Goal: Task Accomplishment & Management: Manage account settings

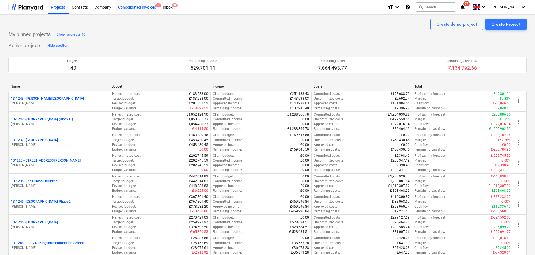
drag, startPoint x: 77, startPoint y: 7, endPoint x: 158, endPoint y: 1, distance: 80.7
click at [77, 7] on div "Contacts" at bounding box center [80, 7] width 23 height 14
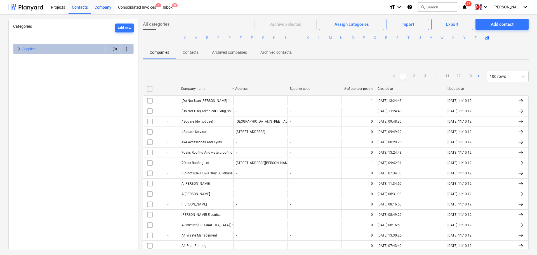
click at [108, 10] on div "Company" at bounding box center [102, 7] width 23 height 14
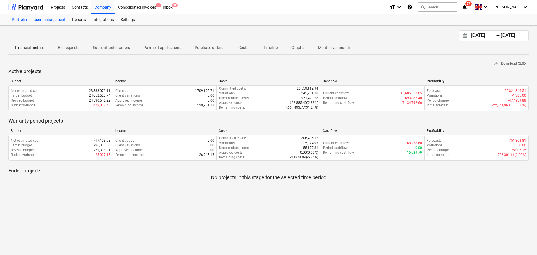
click at [54, 22] on div "User management" at bounding box center [49, 19] width 39 height 11
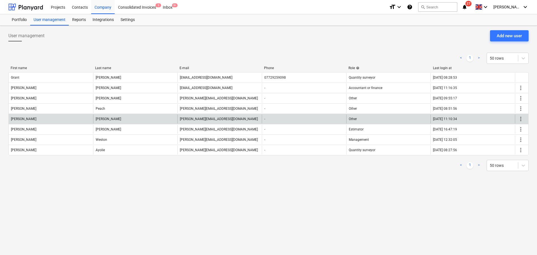
click at [521, 119] on span "more_vert" at bounding box center [520, 118] width 7 height 7
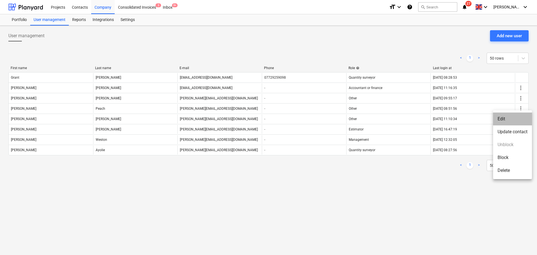
click at [520, 122] on li "Edit" at bounding box center [512, 118] width 39 height 13
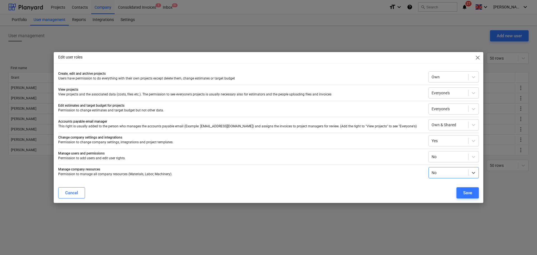
click at [57, 56] on div "Edit user roles close" at bounding box center [268, 57] width 429 height 11
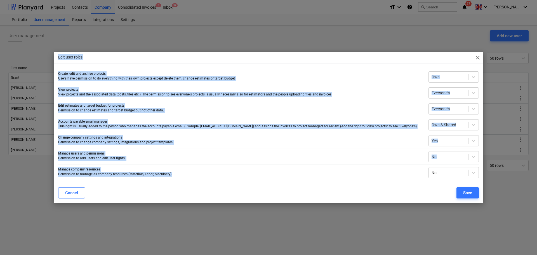
drag, startPoint x: 57, startPoint y: 56, endPoint x: 211, endPoint y: 177, distance: 196.0
click at [211, 177] on div "Edit user roles close Create, edit and archive projects Users have permission t…" at bounding box center [268, 127] width 429 height 151
click at [130, 62] on div "Edit user roles close" at bounding box center [268, 57] width 429 height 11
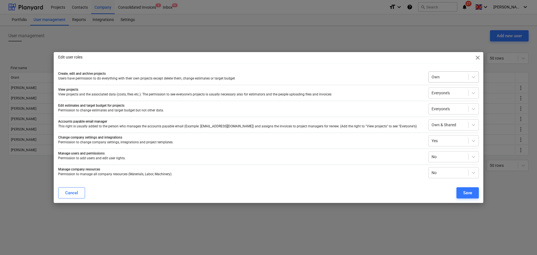
click at [444, 73] on div "Own" at bounding box center [448, 77] width 39 height 8
click at [402, 62] on div "Edit user roles close" at bounding box center [268, 57] width 429 height 11
click at [467, 127] on div "Own & Shared" at bounding box center [448, 125] width 39 height 8
click at [448, 147] on div "Company files" at bounding box center [453, 147] width 50 height 9
click at [460, 140] on div at bounding box center [448, 141] width 34 height 6
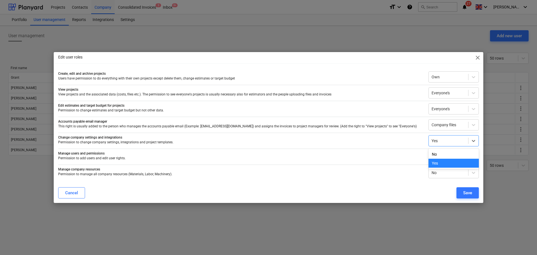
click at [440, 164] on div "Yes" at bounding box center [453, 163] width 50 height 9
click at [443, 159] on div at bounding box center [448, 157] width 34 height 6
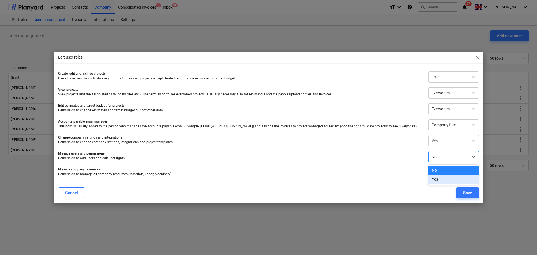
click at [438, 178] on div "Yes" at bounding box center [453, 178] width 50 height 9
click at [423, 182] on div "Create, edit and archive projects Users have permission to do everything with t…" at bounding box center [268, 126] width 429 height 114
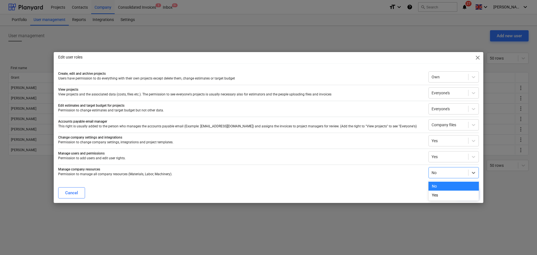
click at [439, 170] on div at bounding box center [448, 173] width 34 height 6
click at [436, 193] on div "Yes" at bounding box center [453, 194] width 50 height 9
click at [376, 185] on div "Cancel Save" at bounding box center [268, 193] width 427 height 16
click at [469, 188] on button "Save" at bounding box center [467, 192] width 22 height 11
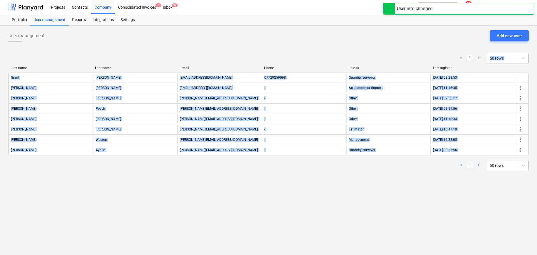
drag, startPoint x: 309, startPoint y: 42, endPoint x: 313, endPoint y: 196, distance: 154.7
click at [313, 196] on div "User management Add new user < 1 > 50 rows First name Last name E-mail Phone Ro…" at bounding box center [268, 140] width 537 height 229
drag, startPoint x: 315, startPoint y: 202, endPoint x: 214, endPoint y: 31, distance: 198.5
click at [214, 31] on div "User management Add new user < 1 > 50 rows First name Last name E-mail Phone Ro…" at bounding box center [268, 140] width 537 height 229
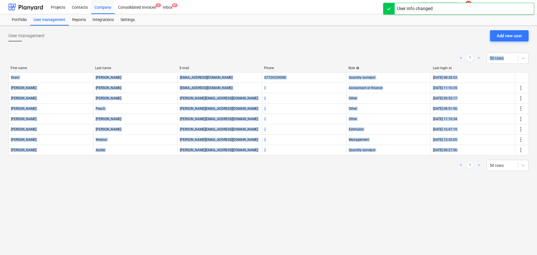
click at [214, 31] on div "User management Add new user" at bounding box center [268, 38] width 520 height 16
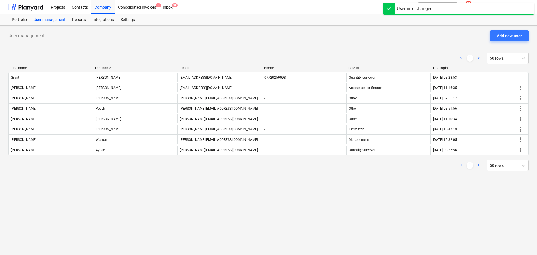
click at [214, 31] on div "User management Add new user" at bounding box center [268, 38] width 520 height 16
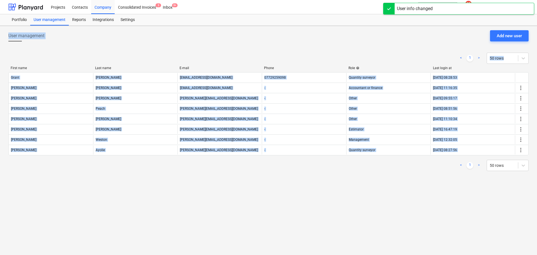
drag, startPoint x: 214, startPoint y: 31, endPoint x: 231, endPoint y: 174, distance: 143.5
click at [231, 174] on div "User management Add new user < 1 > 50 rows First name Last name E-mail Phone Ro…" at bounding box center [268, 140] width 537 height 229
click at [231, 180] on div "User management Add new user < 1 > 50 rows First name Last name E-mail Phone Ro…" at bounding box center [268, 140] width 537 height 229
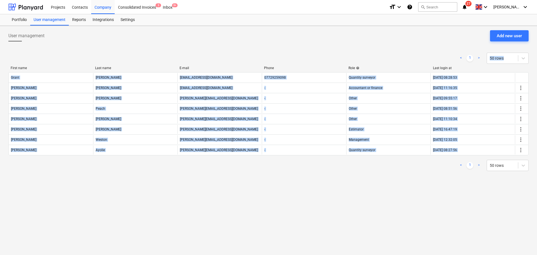
drag, startPoint x: 151, startPoint y: 42, endPoint x: 237, endPoint y: 239, distance: 215.2
click at [239, 239] on div "User management Add new user < 1 > 50 rows First name Last name E-mail Phone Ro…" at bounding box center [268, 140] width 537 height 229
click at [195, 211] on div "User management Add new user < 1 > 50 rows First name Last name E-mail Phone Ro…" at bounding box center [268, 140] width 537 height 229
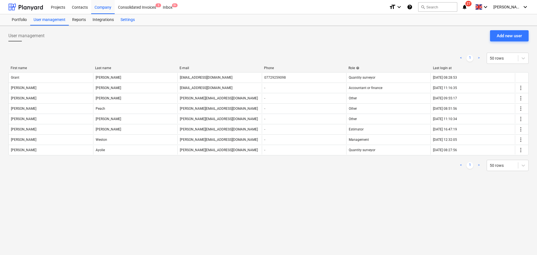
click at [128, 25] on div "Settings" at bounding box center [127, 19] width 21 height 11
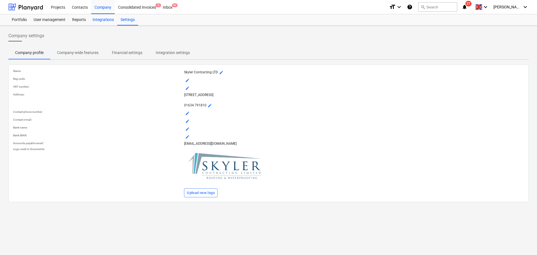
click at [100, 20] on div "Integrations" at bounding box center [103, 19] width 28 height 11
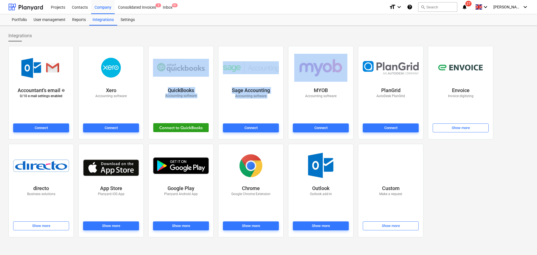
drag, startPoint x: 152, startPoint y: 60, endPoint x: 223, endPoint y: 139, distance: 106.3
click at [223, 139] on div "Accountant's email help 0 / 10 e-mail settings enabled Connect Xero Accounting …" at bounding box center [268, 142] width 525 height 196
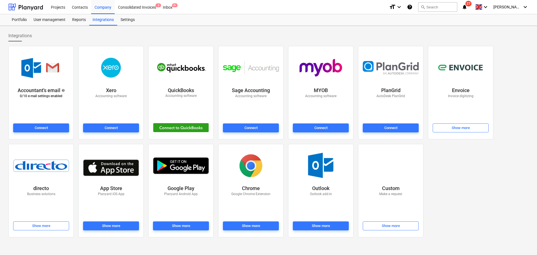
click at [208, 32] on div "Integrations" at bounding box center [268, 35] width 520 height 11
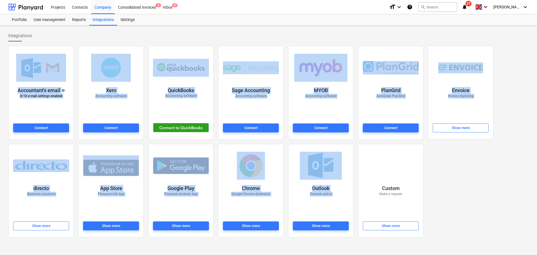
drag, startPoint x: 208, startPoint y: 32, endPoint x: 430, endPoint y: 168, distance: 260.8
click at [430, 168] on div "Integrations Accountant's email help 0 / 10 e-mail settings enabled Connect Xer…" at bounding box center [268, 140] width 537 height 229
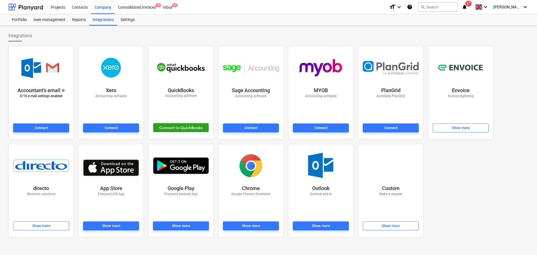
click at [466, 193] on div "Accountant's email help 0 / 10 e-mail settings enabled Connect Xero Accounting …" at bounding box center [268, 142] width 525 height 196
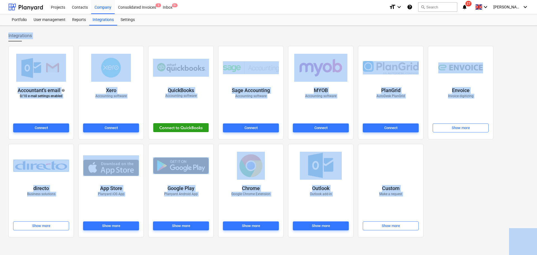
click at [468, 188] on div "Accountant's email help 0 / 10 e-mail settings enabled Connect Xero Accounting …" at bounding box center [268, 142] width 525 height 196
drag, startPoint x: 454, startPoint y: 242, endPoint x: 225, endPoint y: 16, distance: 322.1
click at [197, 0] on html "Projects Contacts Company Consolidated Invoices 3 Inbox 9+ format_size keyboard…" at bounding box center [268, 127] width 537 height 255
click at [507, 202] on div "Accountant's email help 0 / 10 e-mail settings enabled Connect Xero Accounting …" at bounding box center [268, 142] width 525 height 196
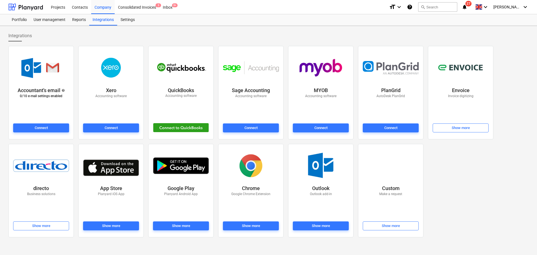
click at [481, 187] on div "Accountant's email help 0 / 10 e-mail settings enabled Connect Xero Accounting …" at bounding box center [268, 142] width 525 height 196
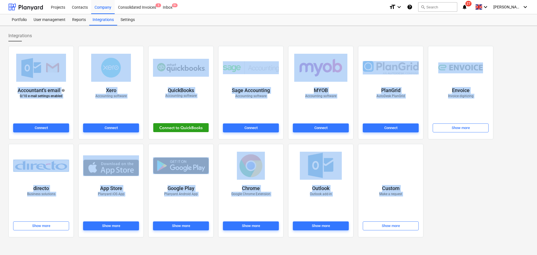
drag, startPoint x: 108, startPoint y: 36, endPoint x: 473, endPoint y: 248, distance: 421.9
click at [486, 253] on div "Integrations Accountant's email help 0 / 10 e-mail settings enabled Connect Xer…" at bounding box center [268, 140] width 537 height 229
click at [466, 244] on div "Integrations Accountant's email help 0 / 10 e-mail settings enabled Connect Xer…" at bounding box center [268, 140] width 537 height 229
drag, startPoint x: 468, startPoint y: 250, endPoint x: 290, endPoint y: -34, distance: 335.1
click at [290, 0] on html "Projects Contacts Company Consolidated Invoices 3 Inbox 9+ format_size keyboard…" at bounding box center [268, 127] width 537 height 255
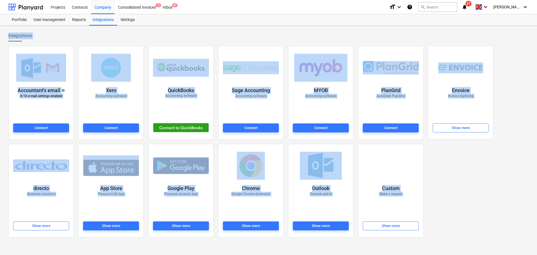
click at [505, 196] on div "Accountant's email help 0 / 10 e-mail settings enabled Connect Xero Accounting …" at bounding box center [268, 142] width 525 height 196
drag, startPoint x: 3, startPoint y: 34, endPoint x: 471, endPoint y: 187, distance: 491.6
click at [504, 232] on div "Integrations Accountant's email help 0 / 10 e-mail settings enabled Connect Xer…" at bounding box center [268, 140] width 537 height 229
click at [454, 166] on div "Accountant's email help 0 / 10 e-mail settings enabled Connect Xero Accounting …" at bounding box center [268, 142] width 525 height 196
